Goal: Task Accomplishment & Management: Manage account settings

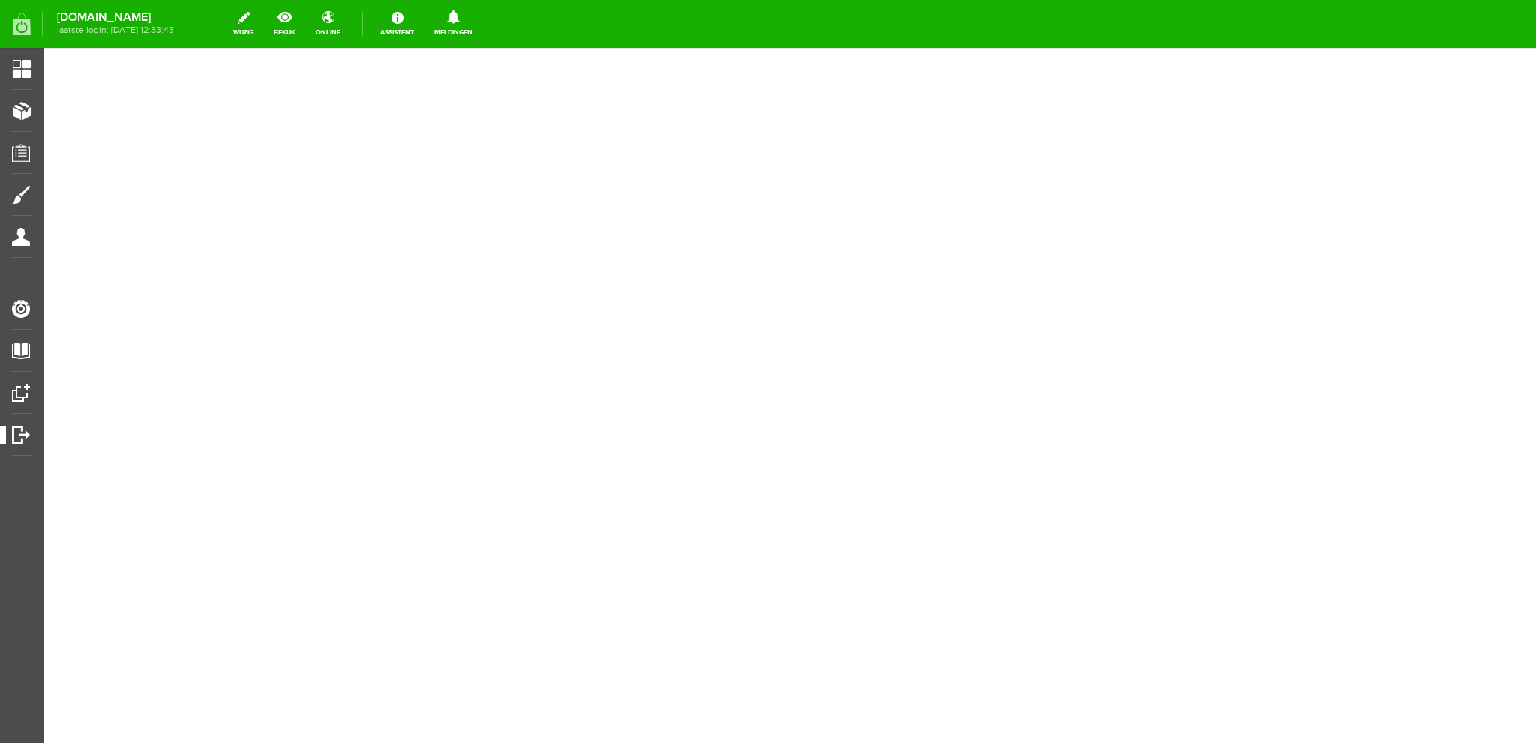
click at [21, 430] on span "Uitloggen" at bounding box center [35, 434] width 58 height 13
click at [21, 434] on span "Uitloggen" at bounding box center [35, 434] width 58 height 13
